Goal: Information Seeking & Learning: Check status

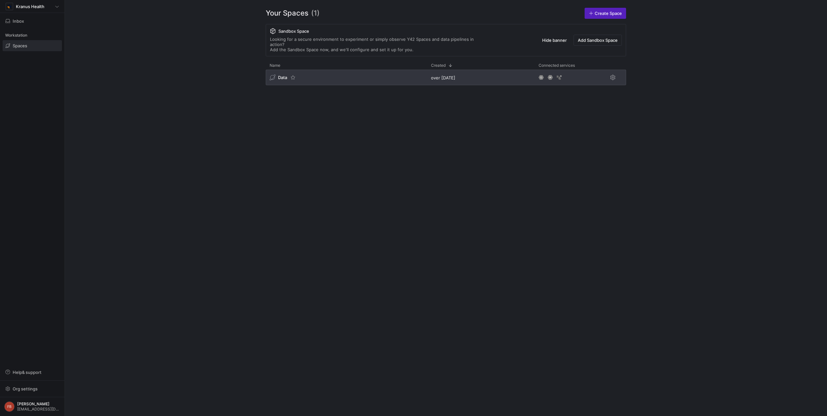
click at [369, 77] on div "Data" at bounding box center [346, 78] width 161 height 16
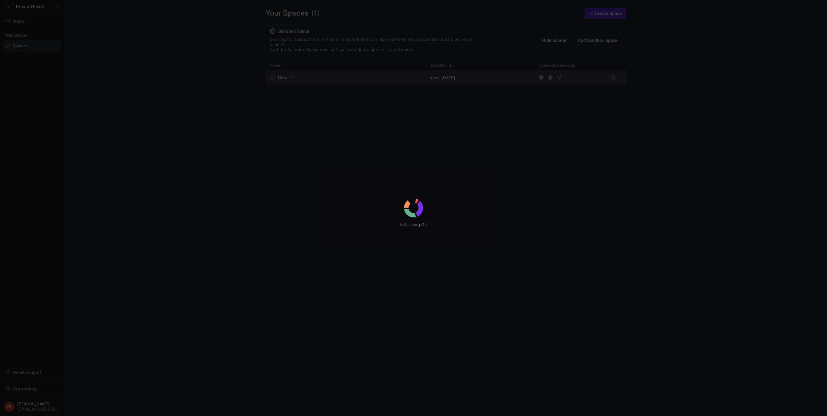
click at [369, 76] on div "Initializing Git" at bounding box center [413, 208] width 827 height 416
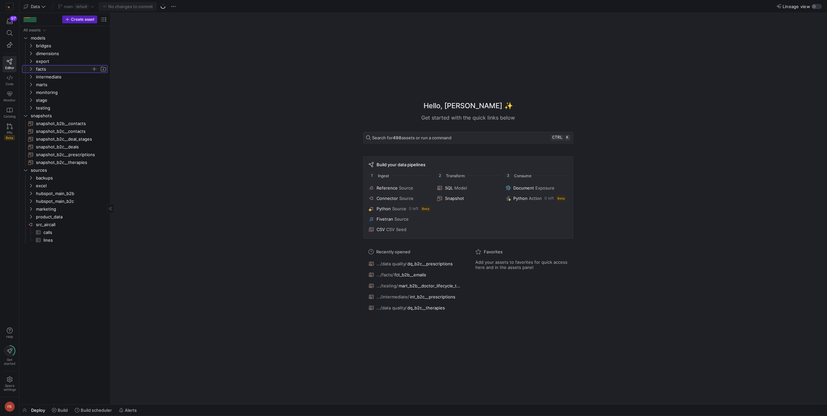
click at [30, 70] on icon "Press SPACE to select this row." at bounding box center [31, 69] width 5 height 4
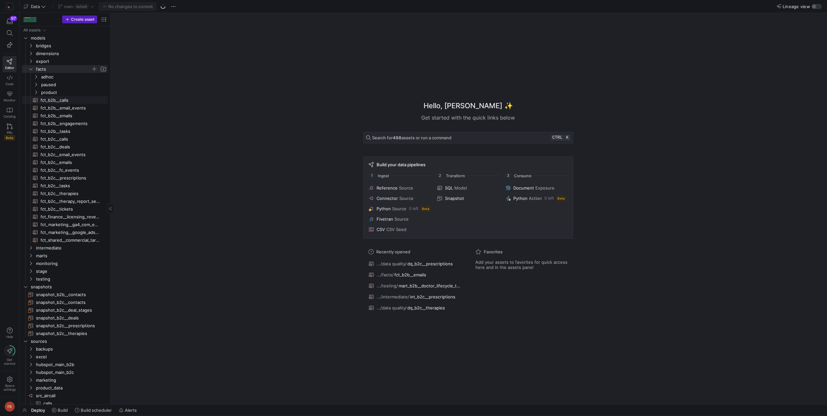
click at [76, 100] on span "fct_b2b__calls​​​​​​​​​​" at bounding box center [71, 100] width 60 height 7
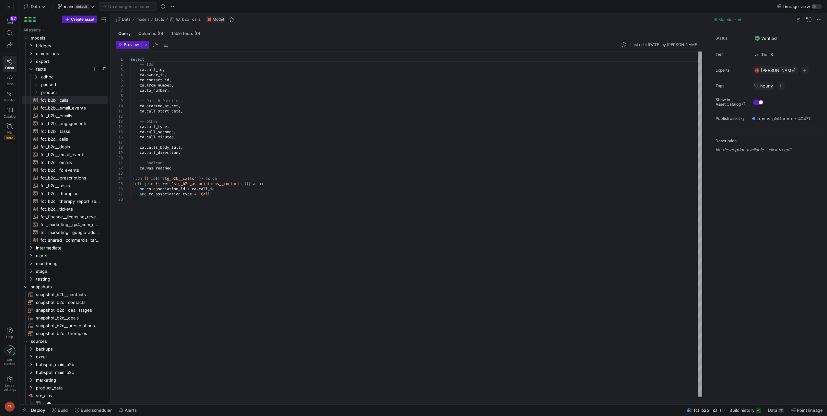
click at [231, 203] on div "select -- IDs ca . call_id , [GEOGRAPHIC_DATA] . owner_id , co . contact_id , […" at bounding box center [417, 224] width 572 height 345
click at [736, 410] on span "Build history" at bounding box center [742, 410] width 25 height 5
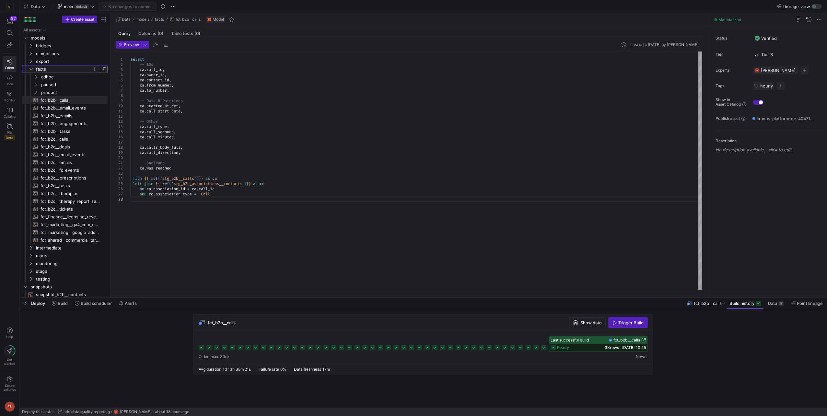
click at [32, 71] on y42-icon "Press SPACE to select this row." at bounding box center [30, 68] width 5 height 5
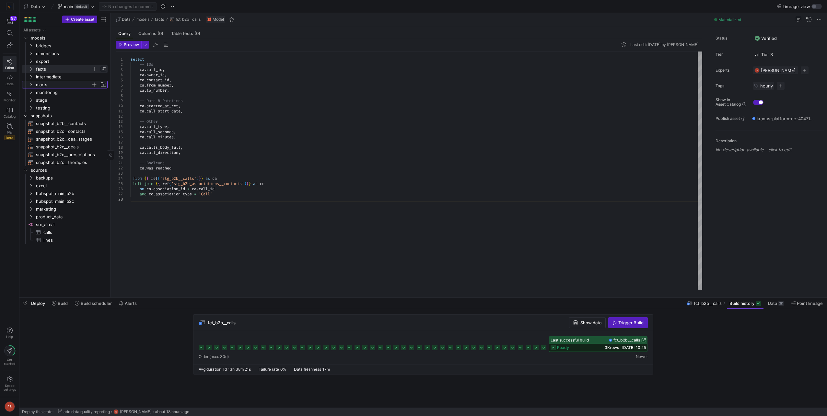
click at [31, 85] on icon "Press SPACE to select this row." at bounding box center [31, 85] width 5 height 4
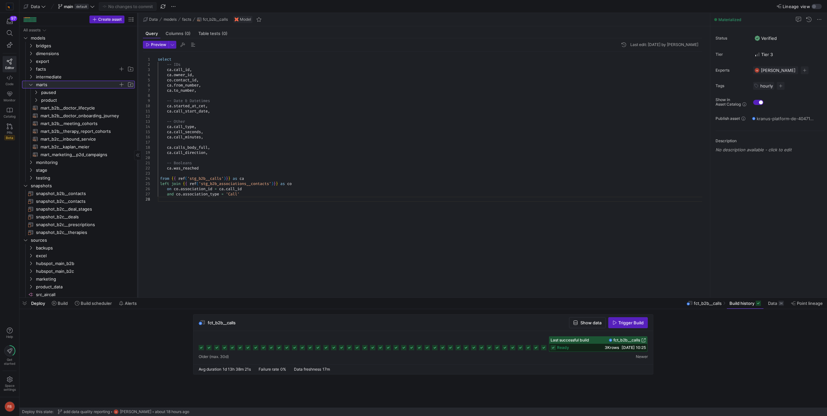
drag, startPoint x: 110, startPoint y: 113, endPoint x: 137, endPoint y: 117, distance: 27.5
click at [137, 117] on div at bounding box center [137, 155] width 0 height 285
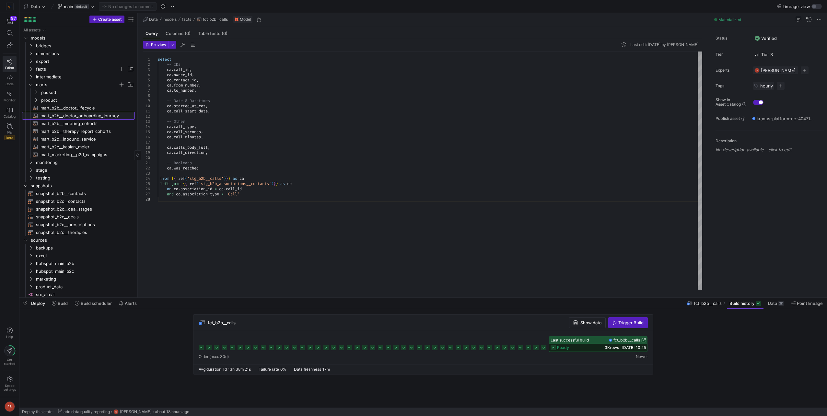
click at [106, 116] on span "mart_b2b__doctor_onboarding_journey​​​​​​​​​​" at bounding box center [84, 115] width 87 height 7
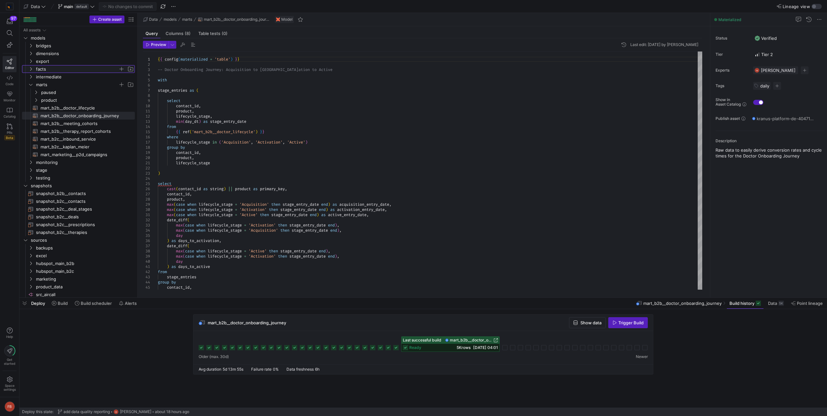
click at [29, 69] on icon "Press SPACE to select this row." at bounding box center [31, 69] width 5 height 4
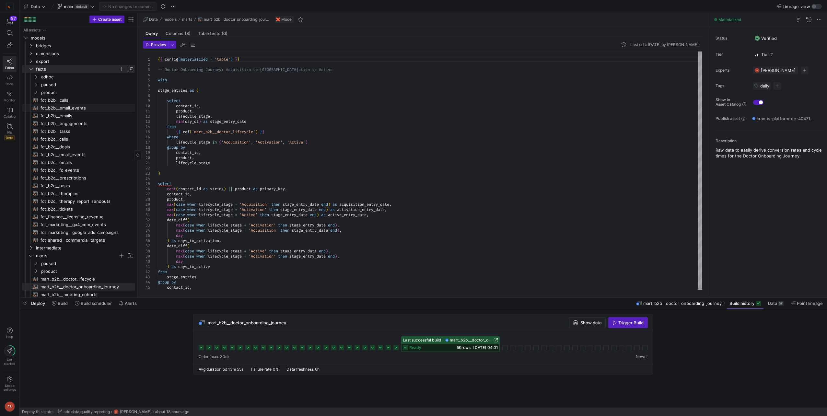
click at [75, 109] on span "fct_b2b__email_events​​​​​​​​​​" at bounding box center [84, 107] width 87 height 7
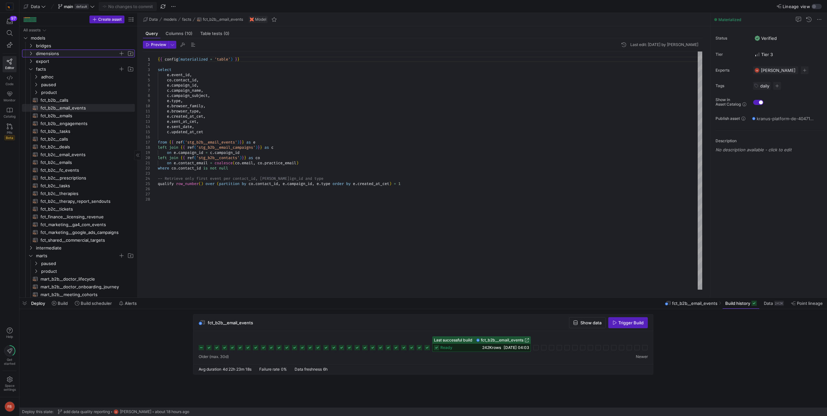
click at [32, 53] on icon "Press SPACE to select this row." at bounding box center [31, 54] width 5 height 4
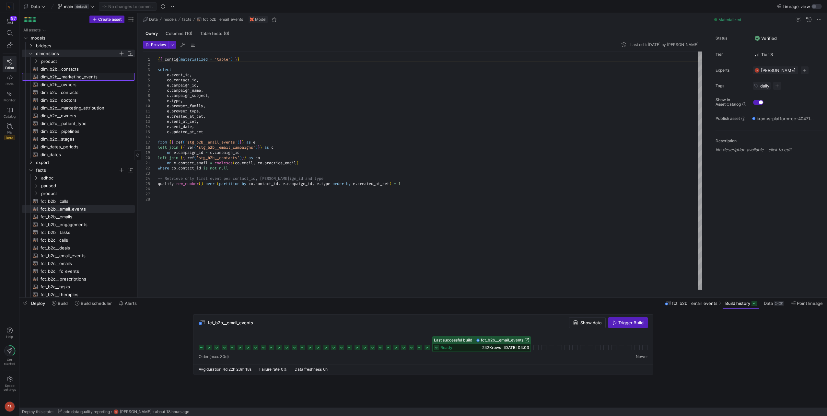
click at [59, 74] on span "dim_b2b__marketing_events​​​​​​​​​​" at bounding box center [84, 76] width 87 height 7
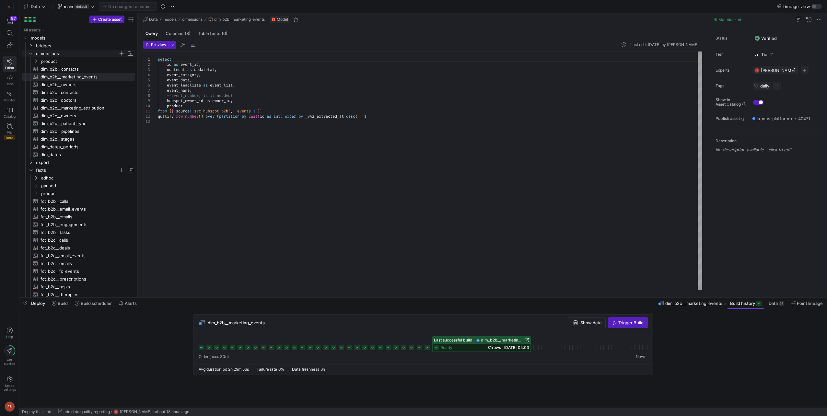
click at [33, 52] on y42-icon "Press SPACE to select this row." at bounding box center [30, 53] width 5 height 5
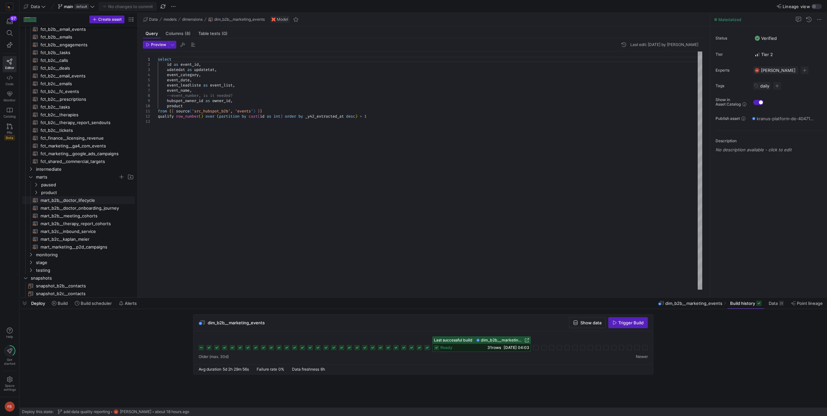
scroll to position [97, 0]
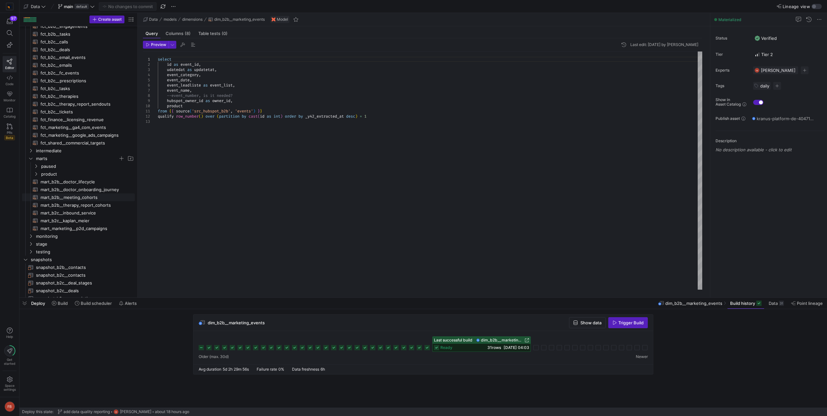
click at [86, 195] on span "mart_b2b__meeting_cohorts​​​​​​​​​​" at bounding box center [84, 197] width 87 height 7
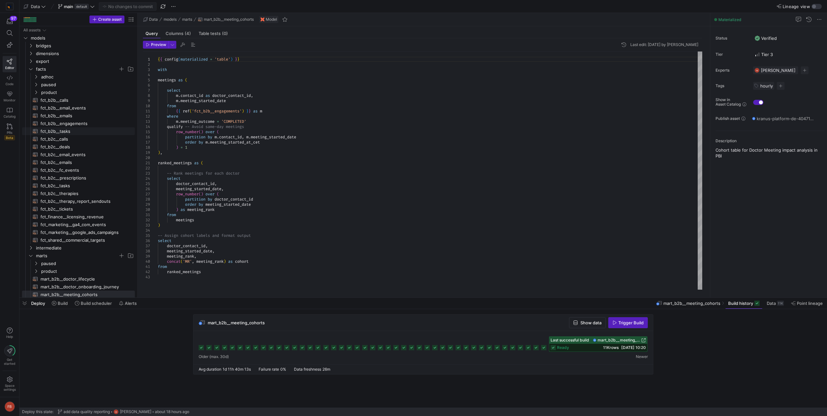
click at [97, 134] on span "fct_b2b__tasks​​​​​​​​​​" at bounding box center [84, 131] width 87 height 7
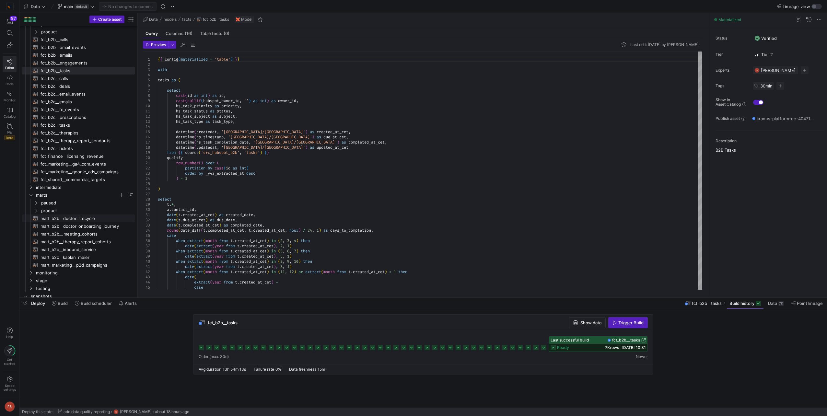
scroll to position [65, 0]
click at [98, 239] on span "mart_b2b__therapy_report_cohorts​​​​​​​​​​" at bounding box center [84, 237] width 87 height 7
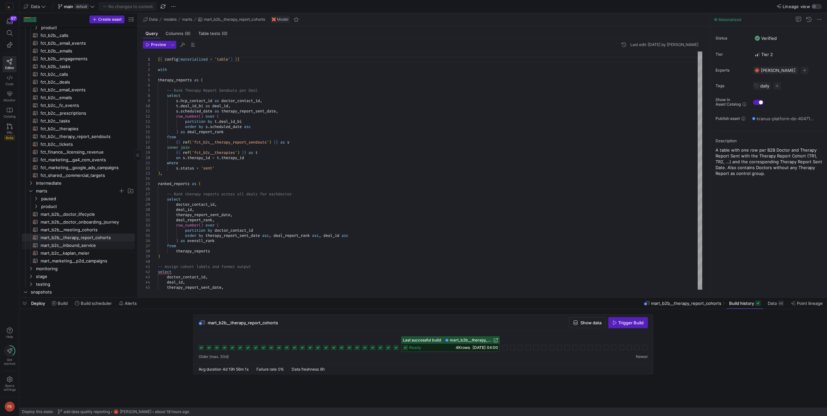
click at [100, 243] on span "mart_b2c__inbound_service​​​​​​​​​​" at bounding box center [84, 245] width 87 height 7
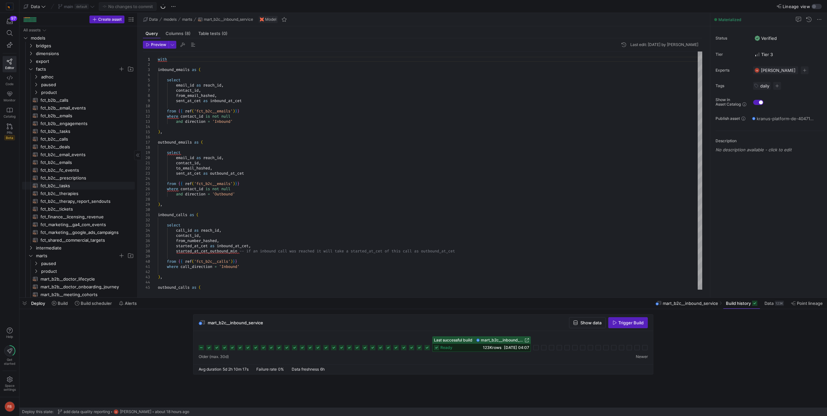
click at [87, 185] on span "fct_b2c__tasks​​​​​​​​​​" at bounding box center [84, 185] width 87 height 7
type textarea "{{ config(materialized = 'table') }} with prep_pd as ( -- Legacy Pipedrive data…"
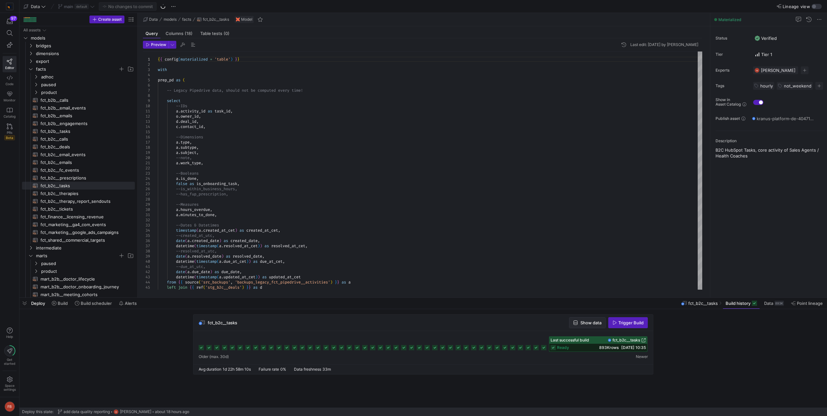
click at [585, 323] on span "Show data" at bounding box center [591, 322] width 21 height 5
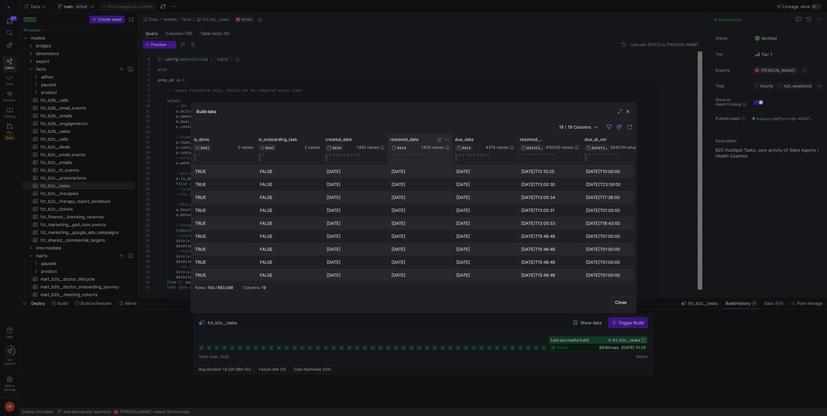
click at [445, 139] on icon at bounding box center [446, 139] width 5 height 5
click at [486, 219] on span "21" at bounding box center [486, 217] width 8 height 8
click at [501, 252] on span "Apply" at bounding box center [501, 252] width 11 height 5
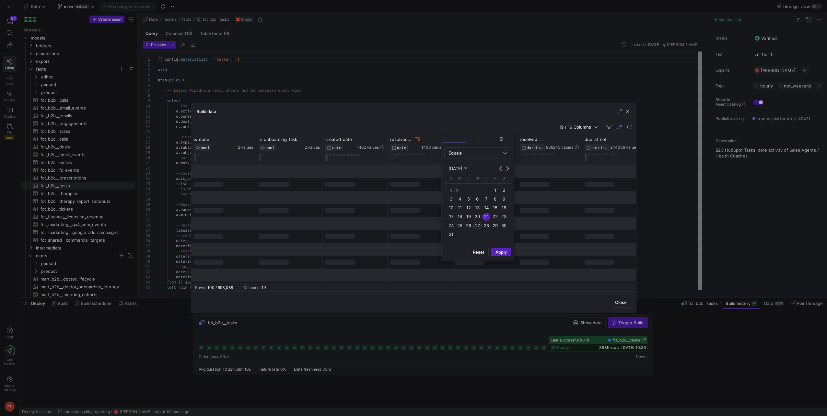
click at [495, 295] on div "Close" at bounding box center [413, 302] width 445 height 22
click at [401, 306] on div "Close" at bounding box center [413, 302] width 445 height 22
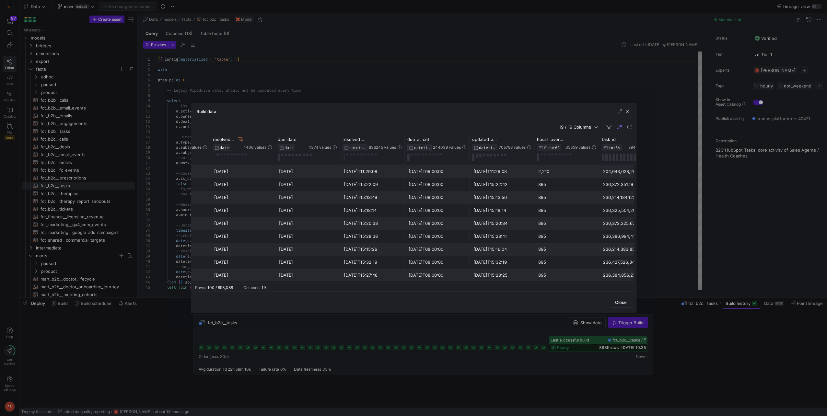
scroll to position [0, 182]
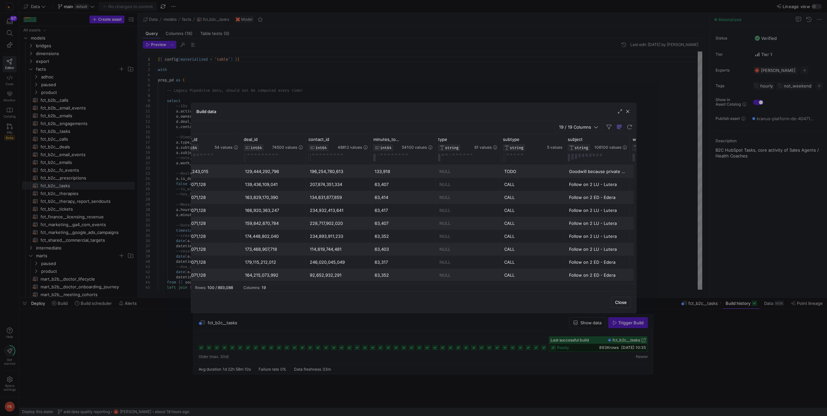
click at [519, 184] on div "CALL" at bounding box center [532, 184] width 57 height 13
click at [557, 138] on icon at bounding box center [559, 139] width 5 height 5
type input "CALL"
click at [613, 204] on button "Apply" at bounding box center [614, 205] width 20 height 8
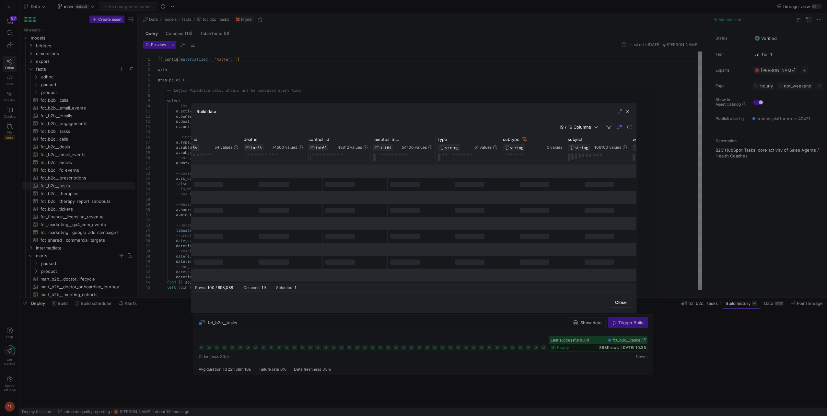
click at [524, 307] on div "Close" at bounding box center [413, 302] width 445 height 22
